Goal: Information Seeking & Learning: Find contact information

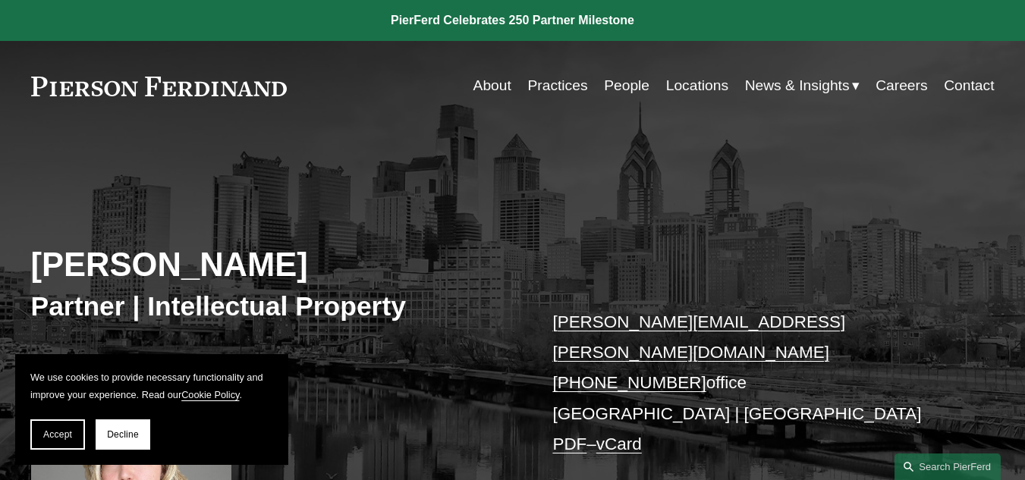
scroll to position [76, 0]
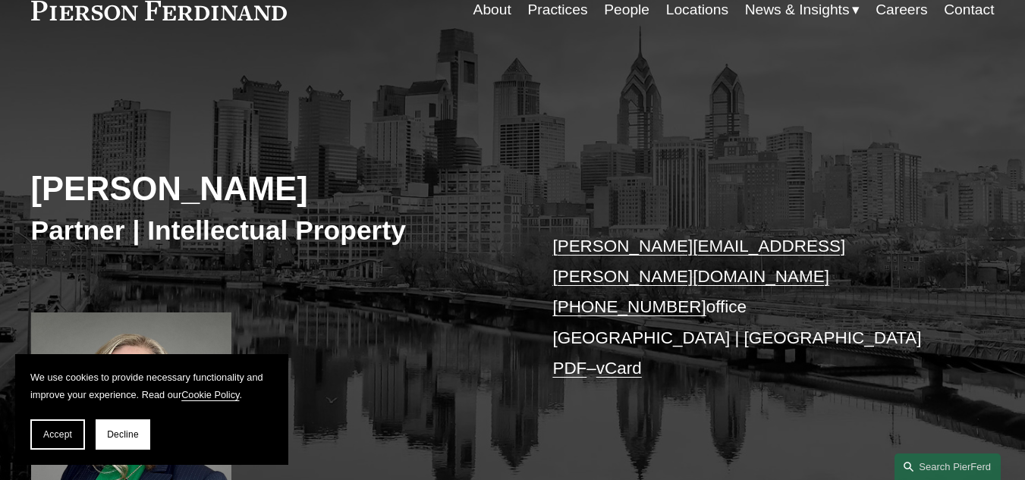
copy link "[PHONE_NUMBER]"
drag, startPoint x: 681, startPoint y: 271, endPoint x: 565, endPoint y: 271, distance: 116.0
click at [565, 271] on p "[PERSON_NAME][EMAIL_ADDRESS][PERSON_NAME][DOMAIN_NAME] [PHONE_NUMBER] office [G…" at bounding box center [752, 307] width 401 height 153
copy p "[GEOGRAPHIC_DATA]"
drag, startPoint x: 648, startPoint y: 311, endPoint x: 557, endPoint y: 309, distance: 91.0
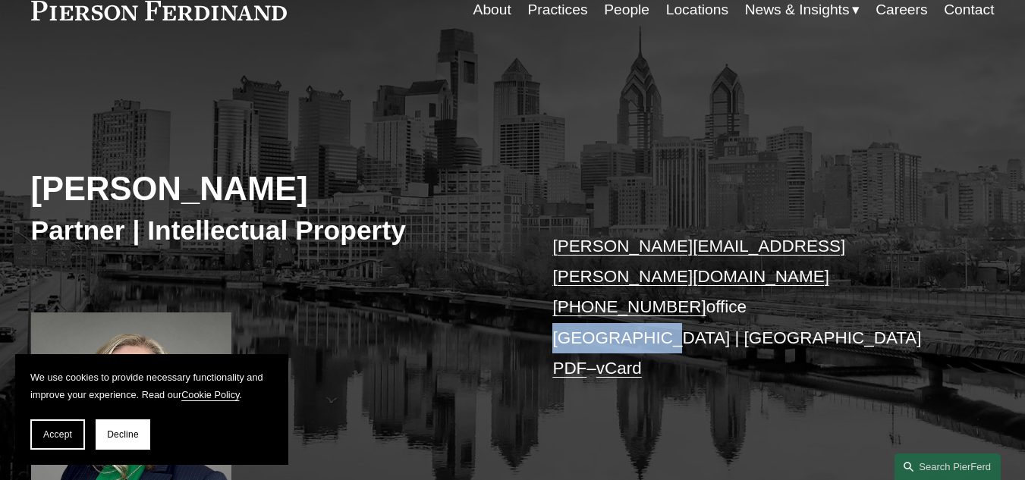
click at [557, 304] on p "[PERSON_NAME][EMAIL_ADDRESS][PERSON_NAME][DOMAIN_NAME] [PHONE_NUMBER] office [G…" at bounding box center [752, 307] width 401 height 153
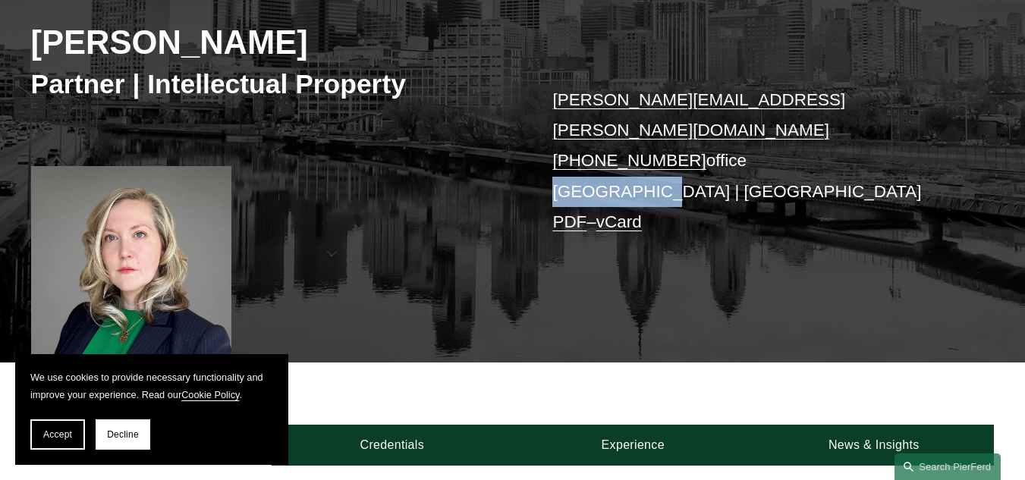
scroll to position [228, 0]
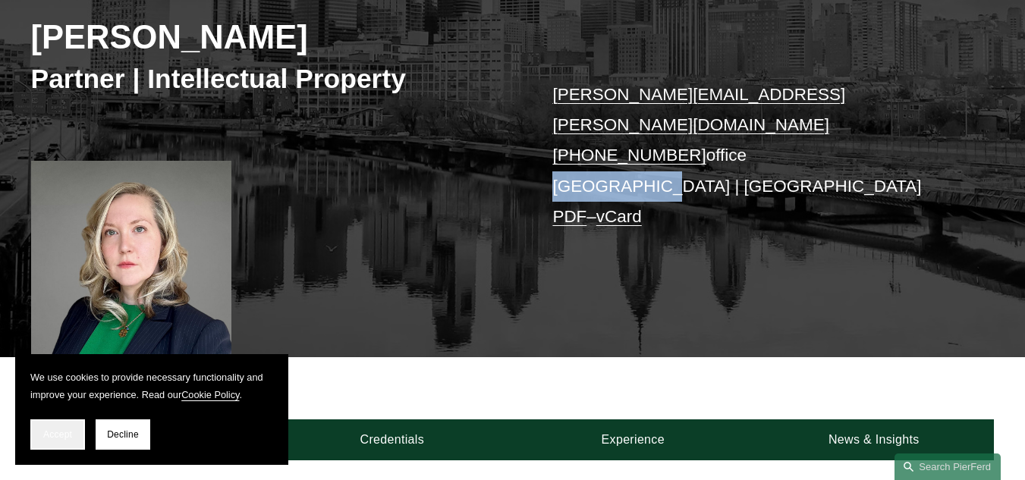
click at [63, 430] on span "Accept" at bounding box center [57, 434] width 29 height 11
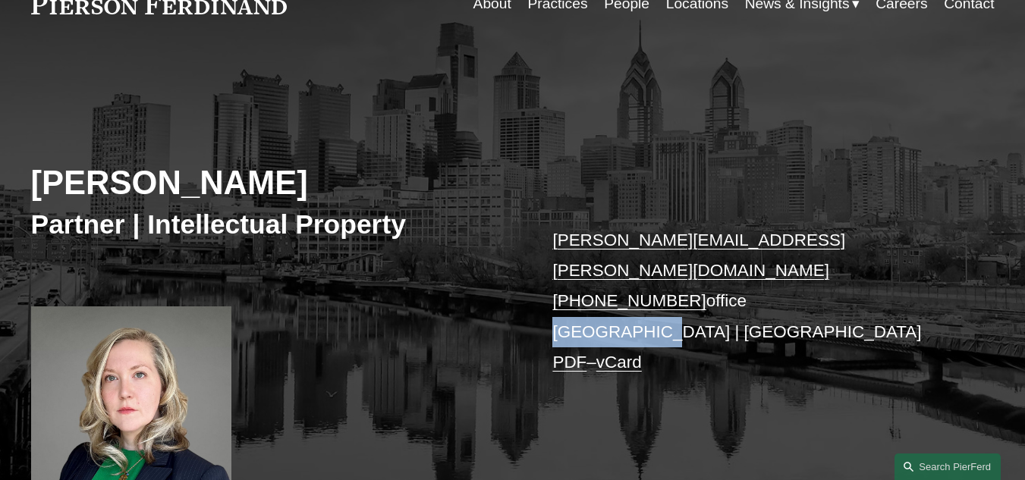
scroll to position [0, 0]
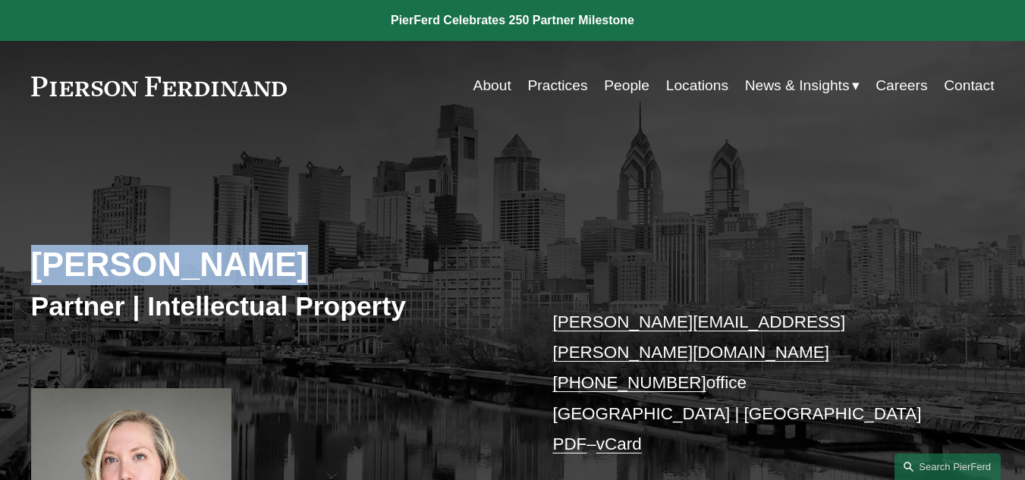
drag, startPoint x: 35, startPoint y: 268, endPoint x: 272, endPoint y: 272, distance: 236.7
click at [272, 272] on h2 "[PERSON_NAME]" at bounding box center [272, 265] width 482 height 40
copy h2 "[PERSON_NAME]"
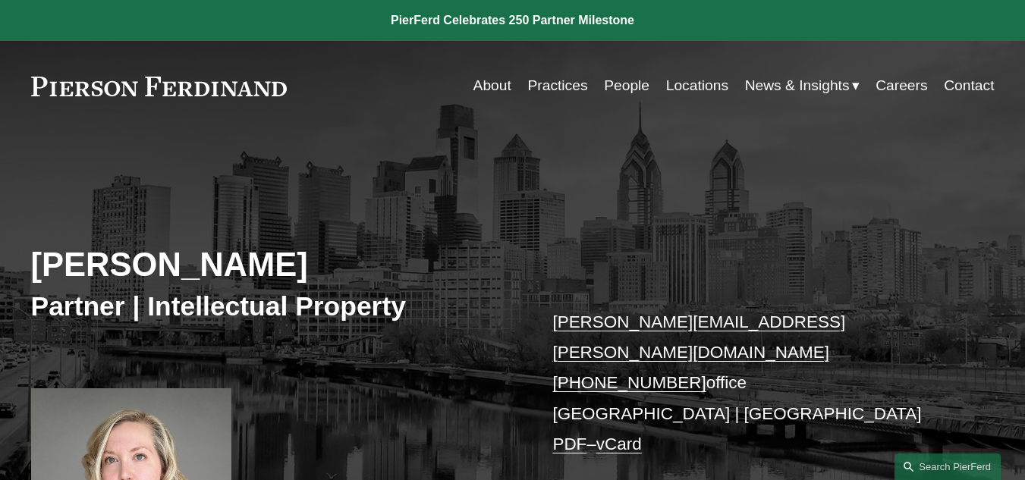
click at [86, 312] on h3 "Partner | Intellectual Property" at bounding box center [272, 306] width 482 height 33
copy h3 "Partner"
click at [189, 309] on h3 "Partner | Intellectual Property" at bounding box center [272, 306] width 482 height 33
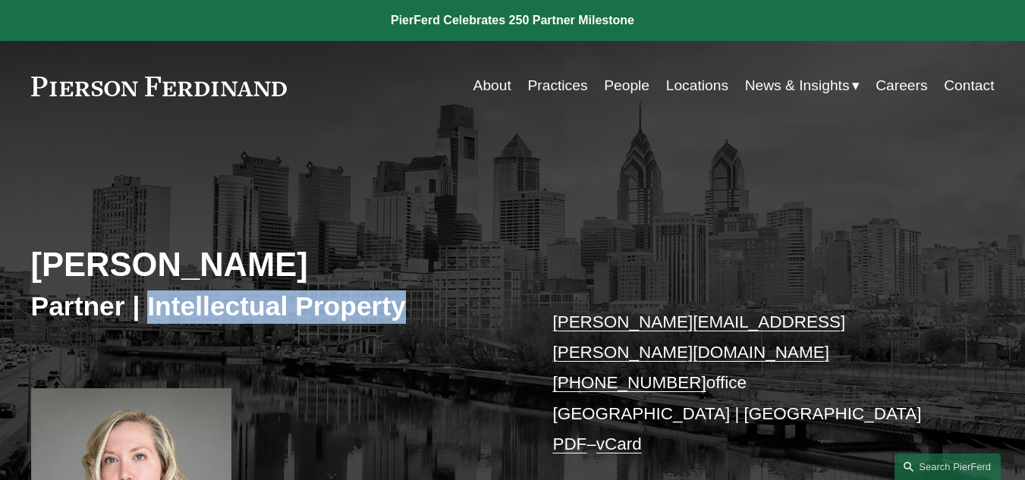
copy h3 "Intellectual Property"
drag, startPoint x: 189, startPoint y: 309, endPoint x: 359, endPoint y: 319, distance: 170.2
click at [356, 317] on h3 "Partner | Intellectual Property" at bounding box center [272, 306] width 482 height 33
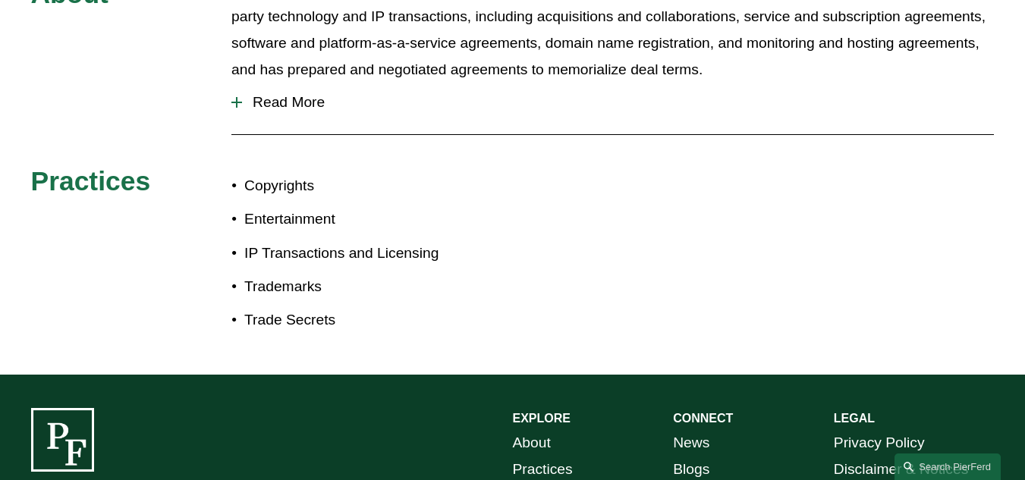
scroll to position [946, 0]
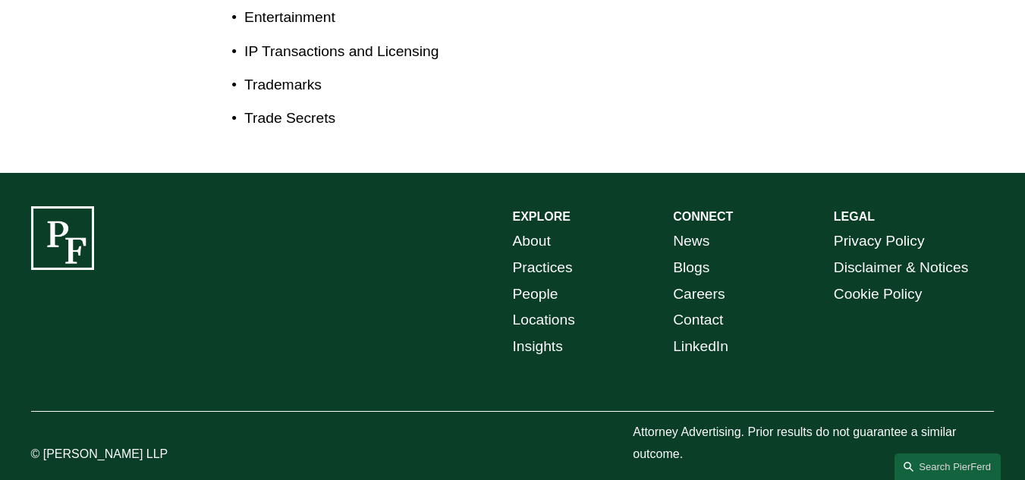
click at [60, 444] on p "© [PERSON_NAME] LLP" at bounding box center [131, 455] width 201 height 22
drag, startPoint x: 60, startPoint y: 435, endPoint x: 203, endPoint y: 426, distance: 143.7
click at [203, 444] on p "© [PERSON_NAME] LLP" at bounding box center [131, 455] width 201 height 22
copy div "[PERSON_NAME] LLP"
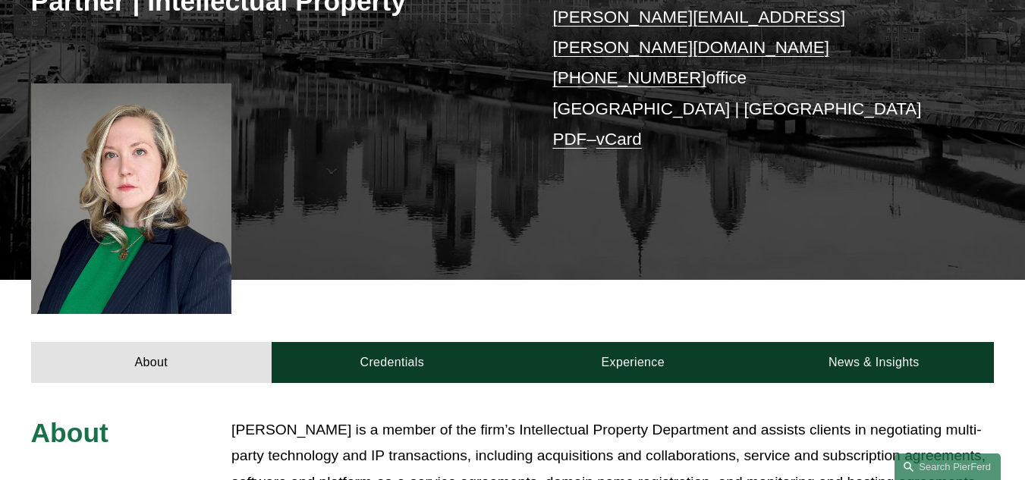
scroll to position [36, 0]
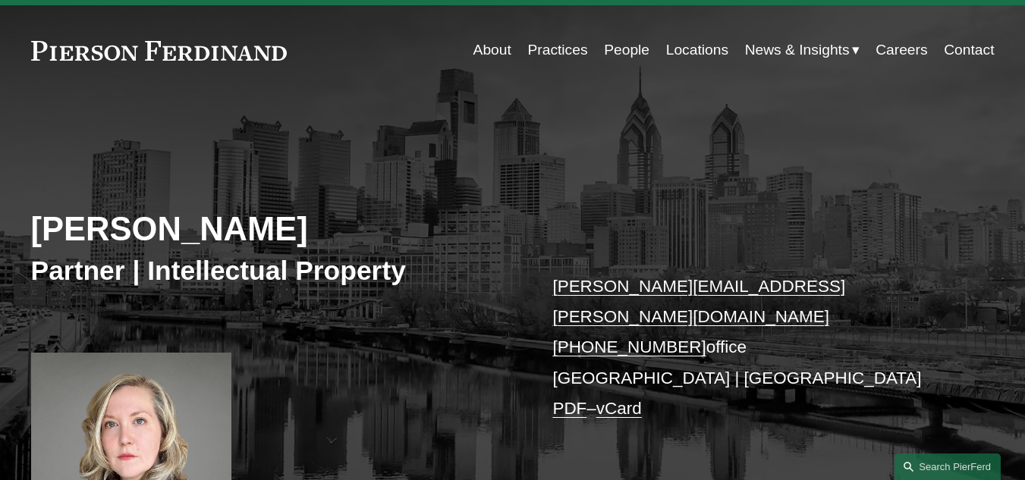
click at [616, 50] on link "People" at bounding box center [627, 50] width 46 height 29
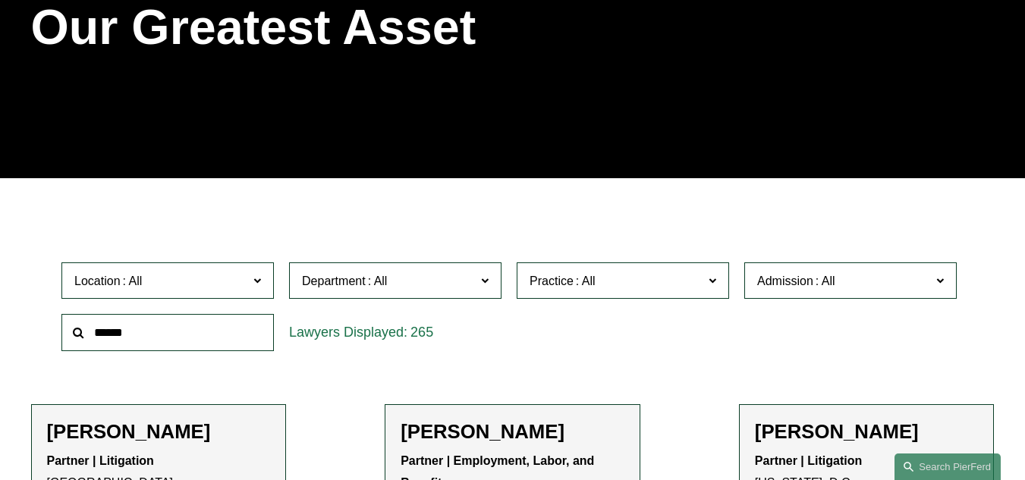
scroll to position [228, 0]
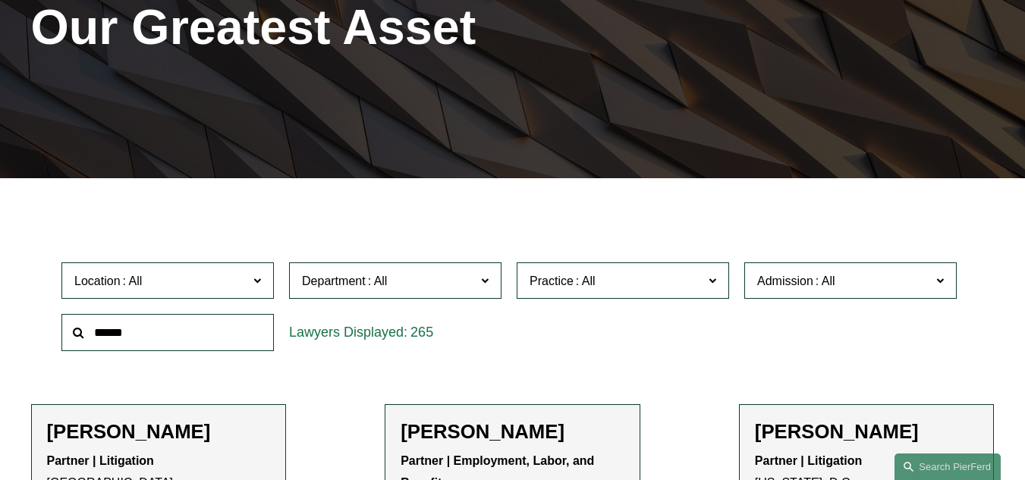
click at [604, 279] on span "Practice" at bounding box center [616, 281] width 174 height 20
click at [233, 291] on span "Location" at bounding box center [161, 281] width 174 height 20
click at [0, 0] on link "[GEOGRAPHIC_DATA]" at bounding box center [0, 0] width 0 height 0
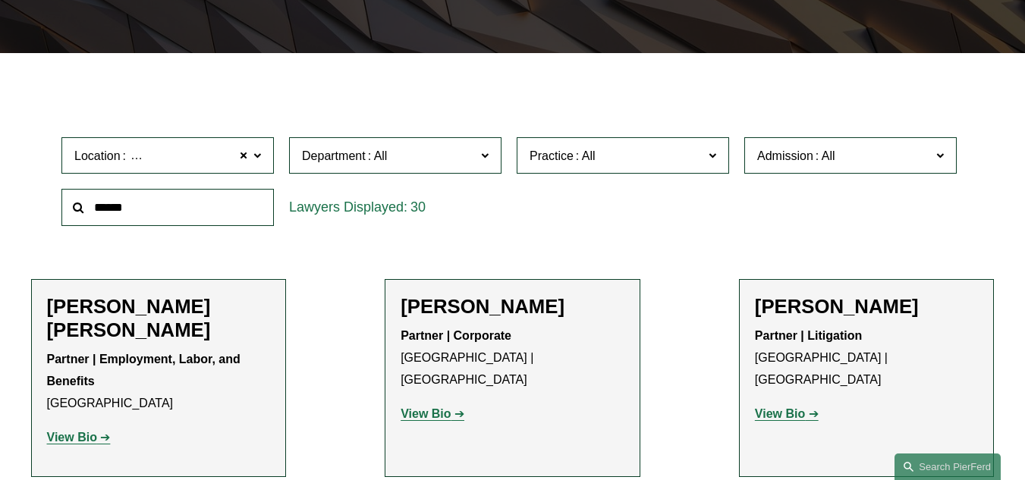
scroll to position [379, 0]
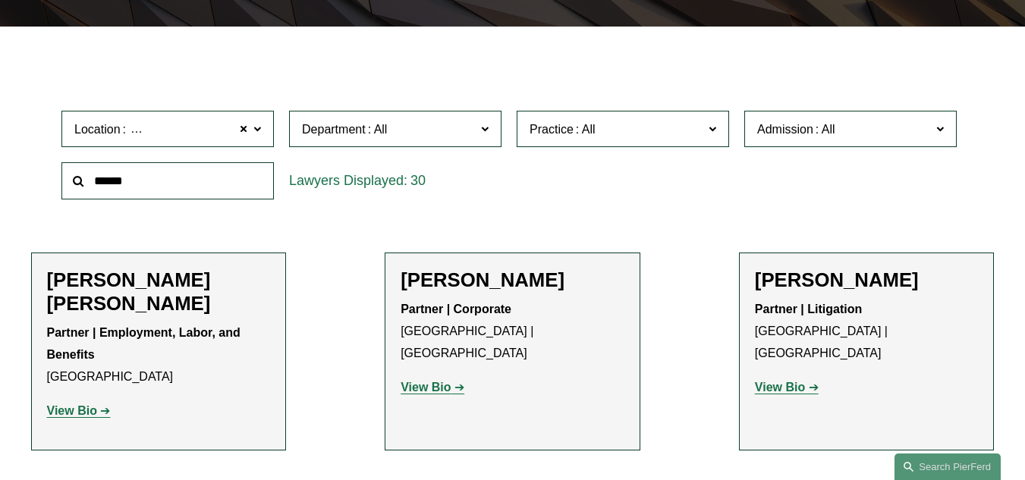
click at [588, 122] on span "Practice" at bounding box center [616, 129] width 174 height 20
click at [0, 0] on link "Trademarks" at bounding box center [0, 0] width 0 height 0
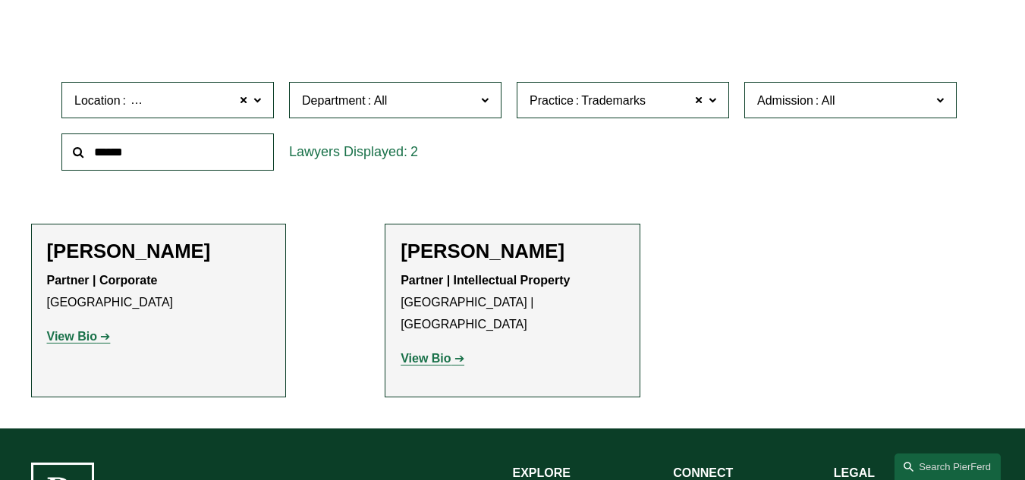
scroll to position [402, 0]
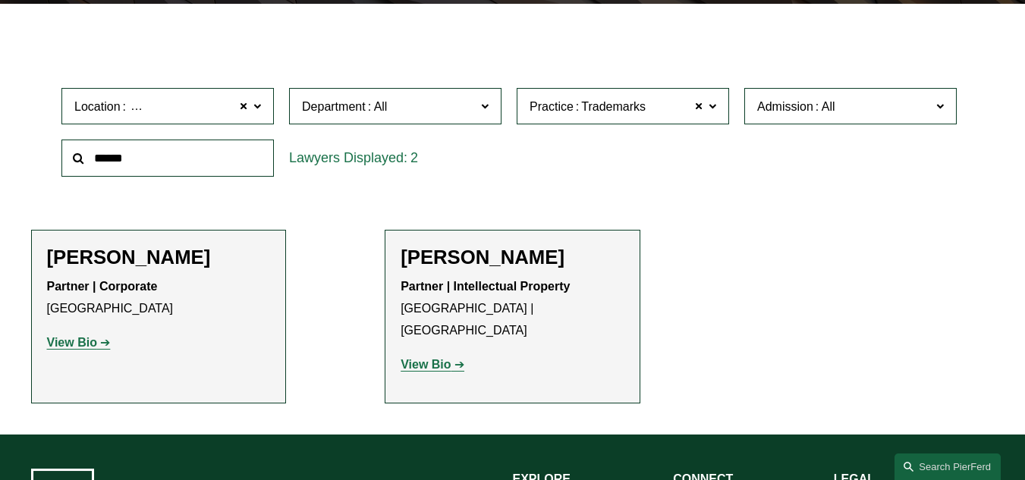
click at [65, 257] on h2 "Sekou Campbell" at bounding box center [159, 258] width 224 height 24
click at [74, 345] on strong "View Bio" at bounding box center [72, 342] width 50 height 13
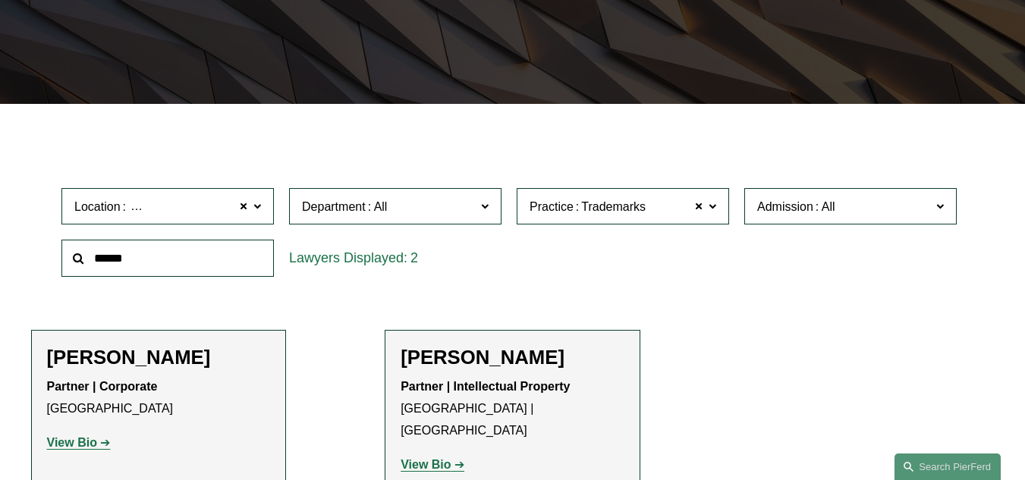
scroll to position [287, 0]
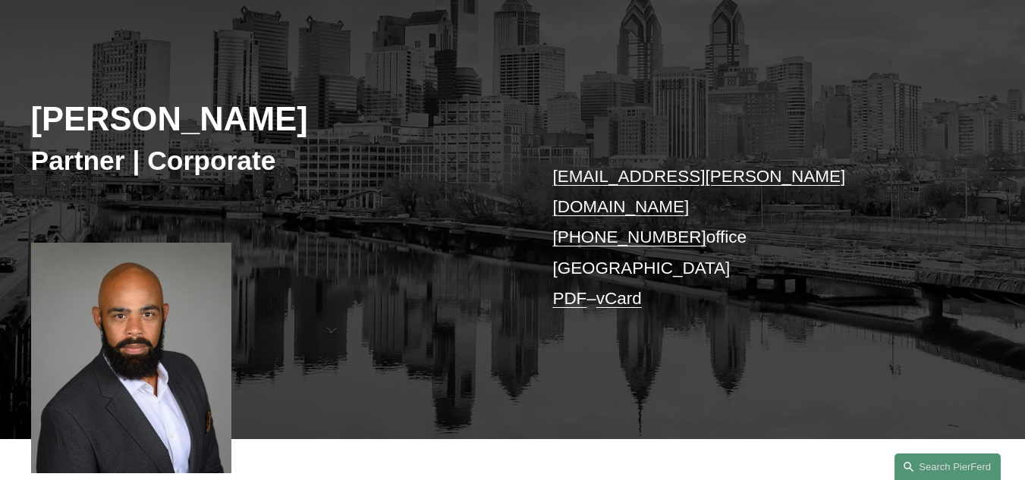
scroll to position [152, 0]
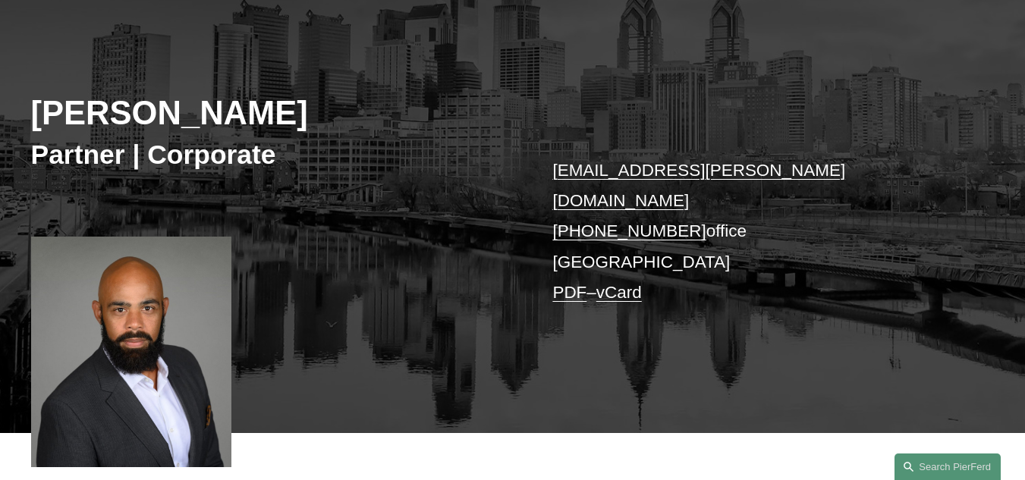
click at [66, 121] on h2 "Sekou Campbell" at bounding box center [272, 113] width 482 height 40
drag, startPoint x: 66, startPoint y: 121, endPoint x: 261, endPoint y: 114, distance: 195.0
click at [261, 114] on h2 "Sekou Campbell" at bounding box center [272, 113] width 482 height 40
copy h2 "Sekou Campbell"
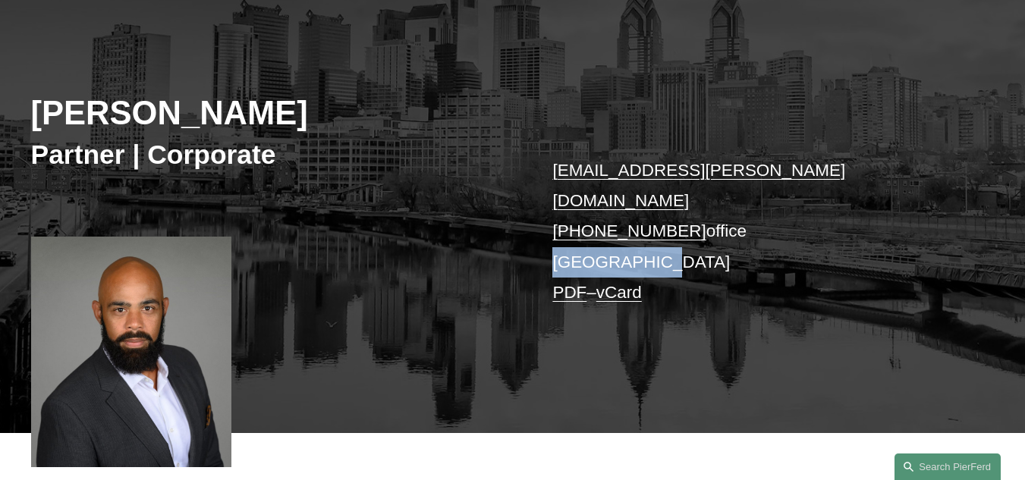
drag, startPoint x: 652, startPoint y: 235, endPoint x: 545, endPoint y: 227, distance: 107.3
click at [545, 227] on div "Sekou Campbell Partner | Corporate sekou.campbell@pierferd.com +1.347.735.6822 …" at bounding box center [512, 221] width 1025 height 422
copy p "[GEOGRAPHIC_DATA]"
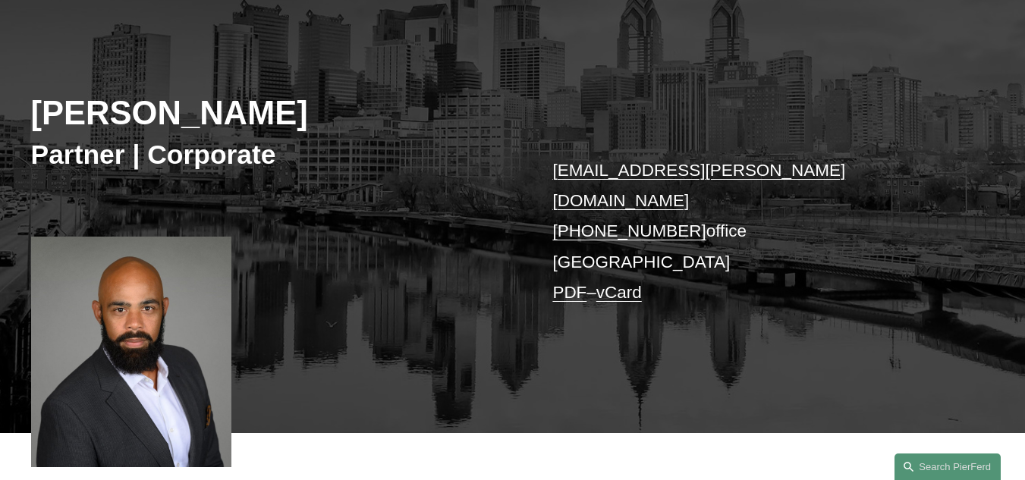
click at [65, 147] on h3 "Partner | Corporate" at bounding box center [272, 155] width 482 height 33
copy h3 "Partner"
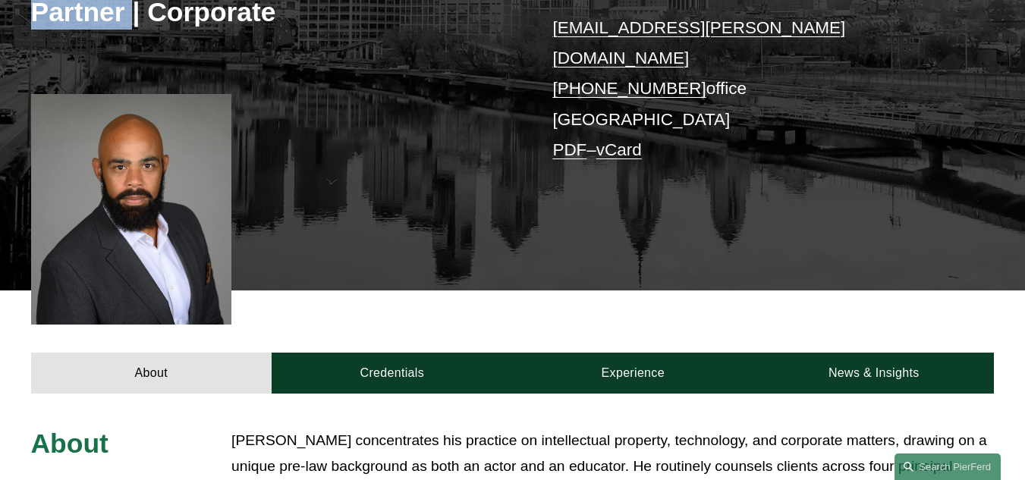
scroll to position [531, 0]
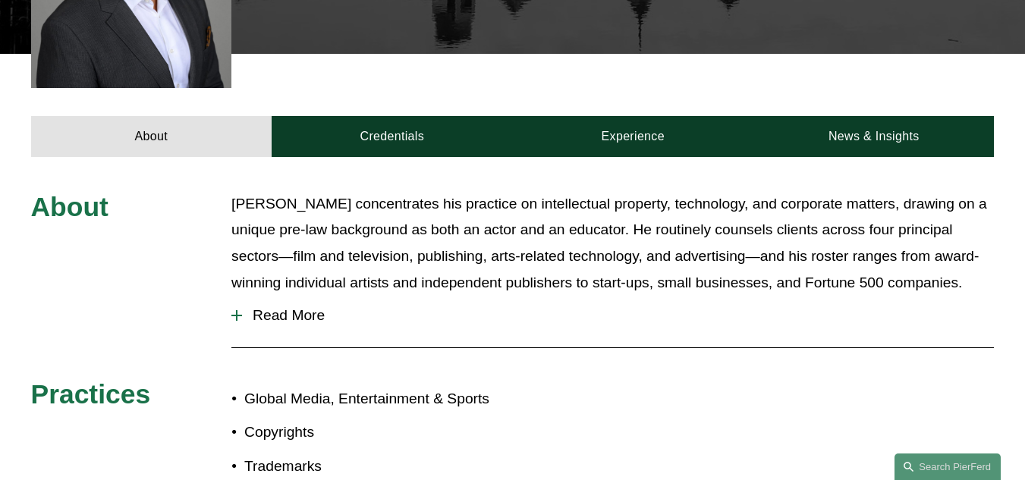
click at [582, 191] on p "Sekou Campbell concentrates his practice on intellectual property, technology, …" at bounding box center [612, 243] width 762 height 105
copy p "intellectual property"
drag, startPoint x: 582, startPoint y: 179, endPoint x: 625, endPoint y: 181, distance: 43.3
click at [625, 191] on p "Sekou Campbell concentrates his practice on intellectual property, technology, …" at bounding box center [612, 243] width 762 height 105
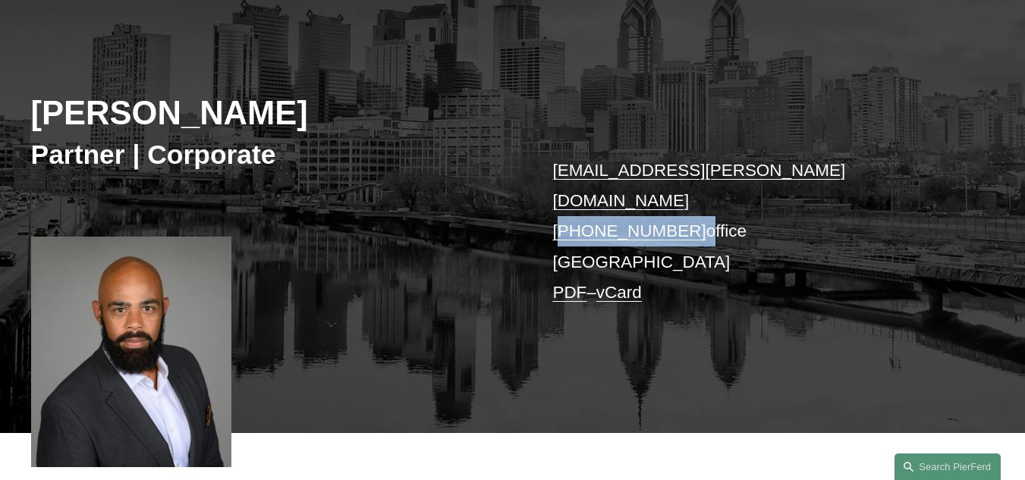
copy p "1.347.735.6822"
drag, startPoint x: 684, startPoint y: 206, endPoint x: 566, endPoint y: 196, distance: 118.7
click at [566, 196] on p "sekou.campbell@pierferd.com +1.347.735.6822 office Philadelphia PDF – vCard" at bounding box center [752, 231] width 401 height 153
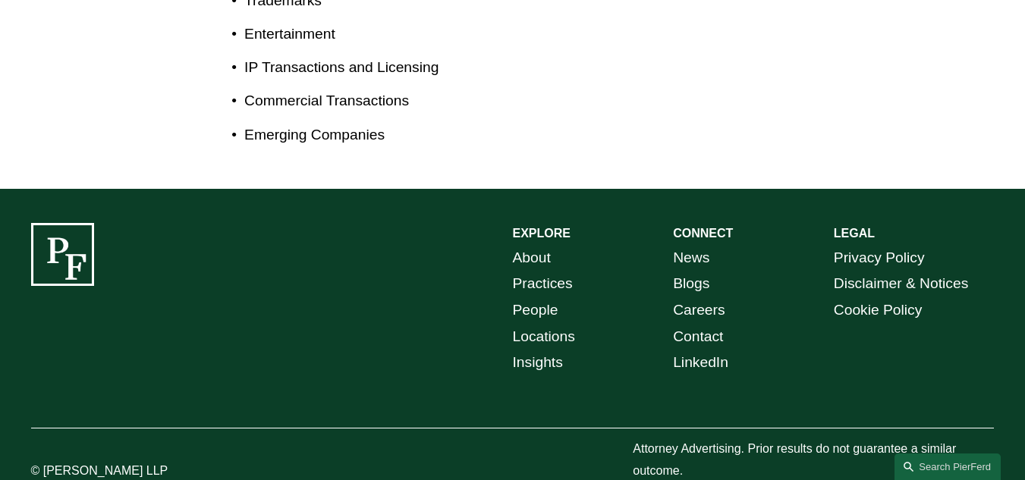
scroll to position [1013, 0]
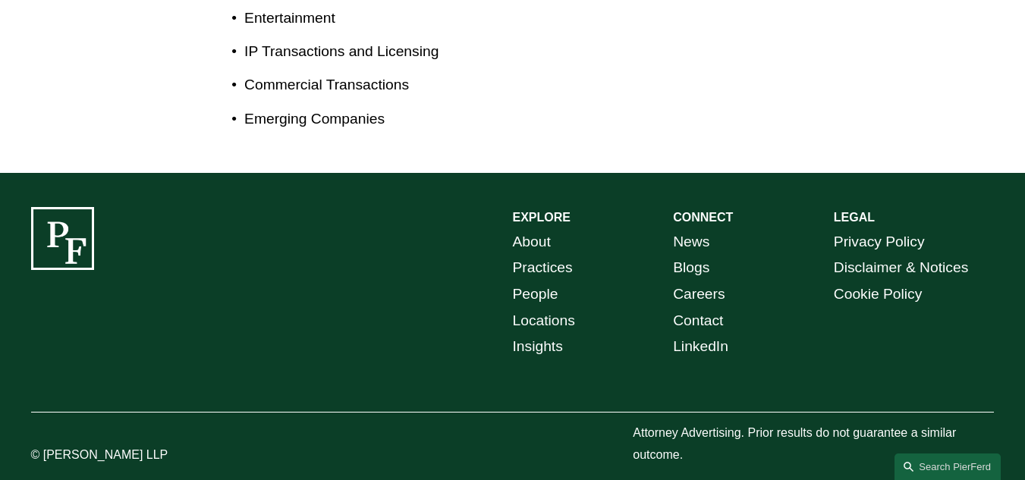
click at [51, 444] on p "© [PERSON_NAME] LLP" at bounding box center [131, 455] width 201 height 22
drag, startPoint x: 51, startPoint y: 432, endPoint x: 161, endPoint y: 434, distance: 110.0
click at [151, 444] on p "© [PERSON_NAME] LLP" at bounding box center [131, 455] width 201 height 22
copy p "[PERSON_NAME] LLP"
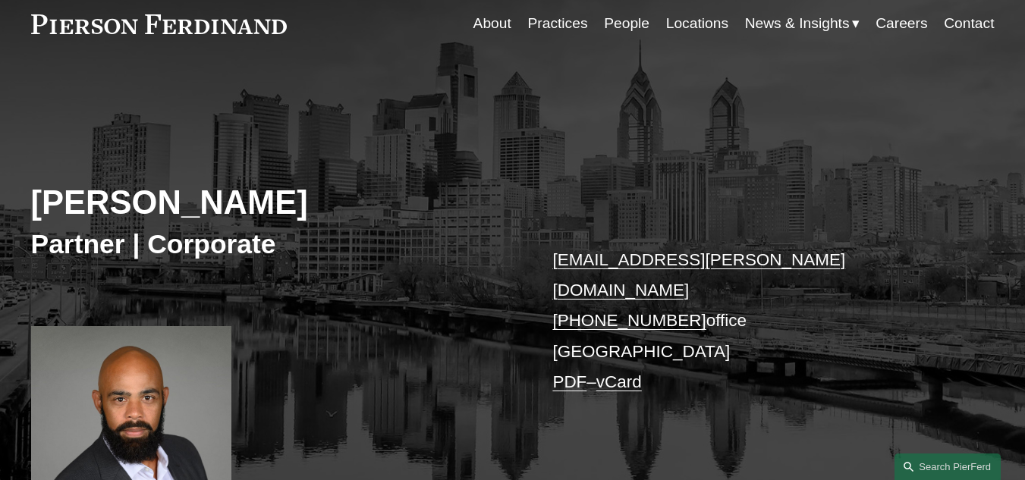
scroll to position [0, 0]
